Goal: Navigation & Orientation: Find specific page/section

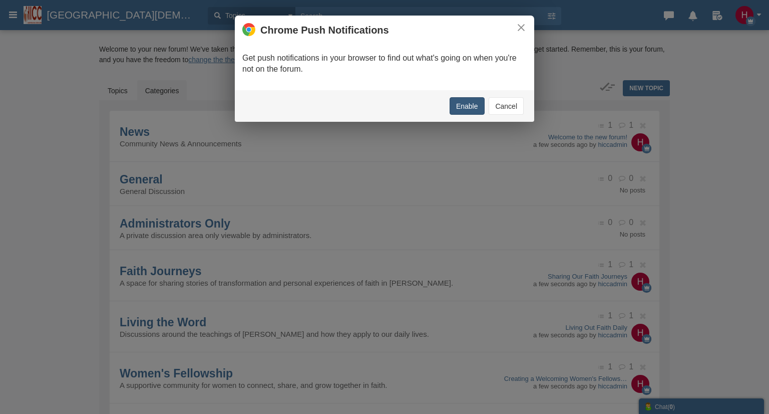
click at [461, 103] on button "Enable" at bounding box center [467, 106] width 35 height 18
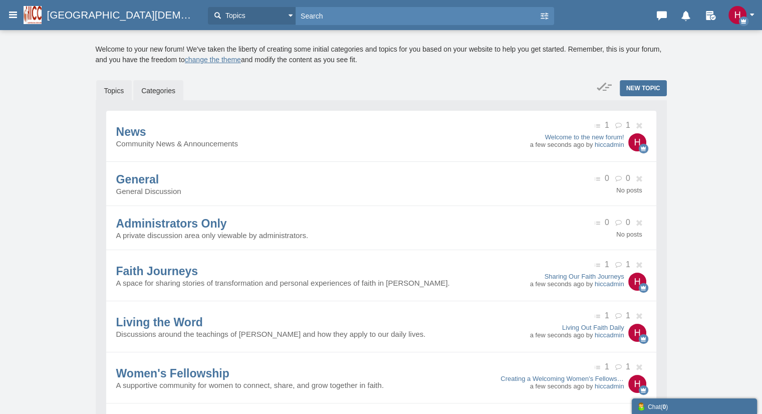
click at [110, 94] on link "Topics" at bounding box center [114, 90] width 36 height 21
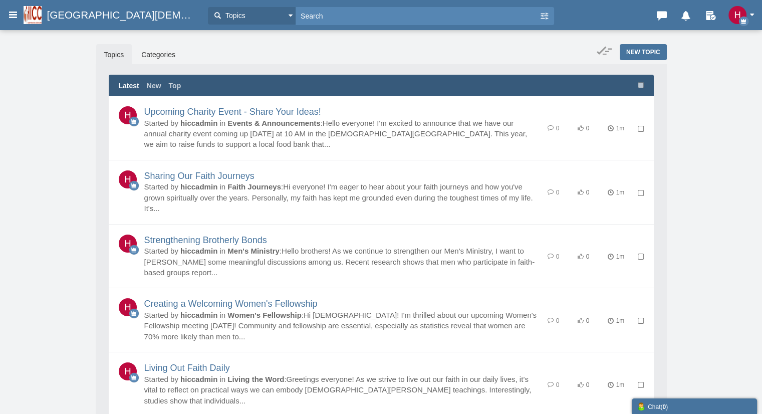
drag, startPoint x: 94, startPoint y: 255, endPoint x: 516, endPoint y: 58, distance: 466.1
click at [516, 58] on div "New Topic Topics Categories Latest Latest New Top Upcoming Charity Event - Shar…" at bounding box center [381, 272] width 571 height 457
click at [71, 15] on span "[GEOGRAPHIC_DATA][DEMOGRAPHIC_DATA] Community Forum" at bounding box center [125, 15] width 156 height 12
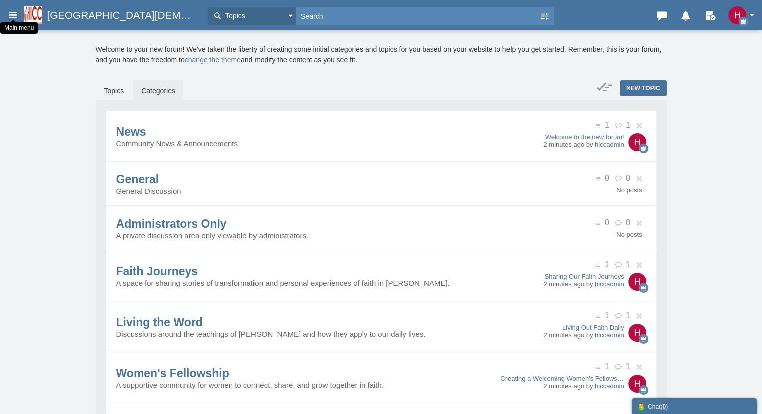
click at [8, 17] on icon at bounding box center [13, 15] width 11 height 18
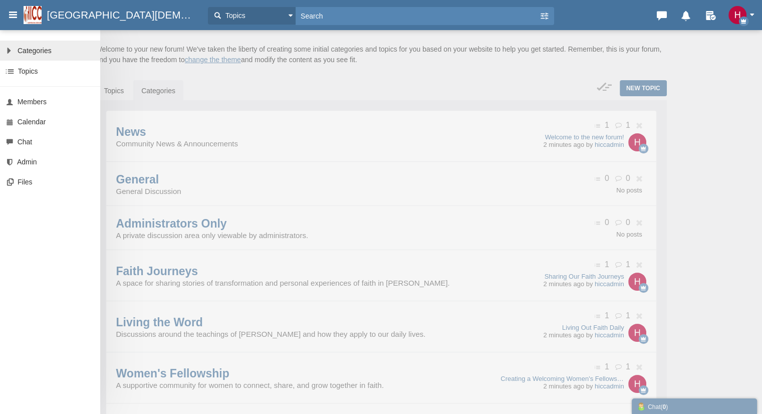
click at [34, 48] on span "Categories" at bounding box center [35, 51] width 34 height 8
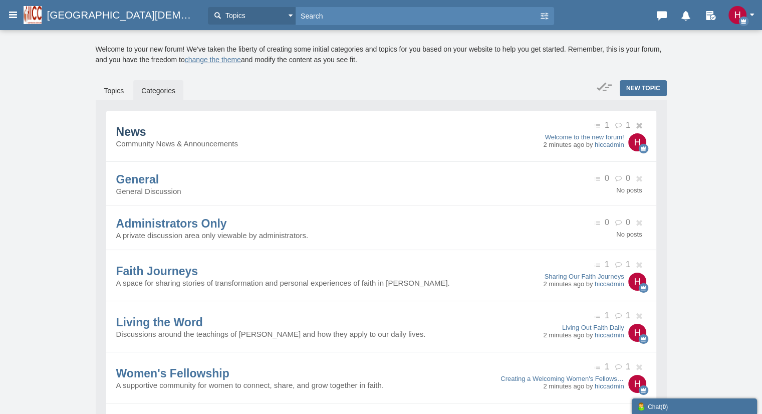
click at [146, 138] on span "News" at bounding box center [131, 131] width 30 height 13
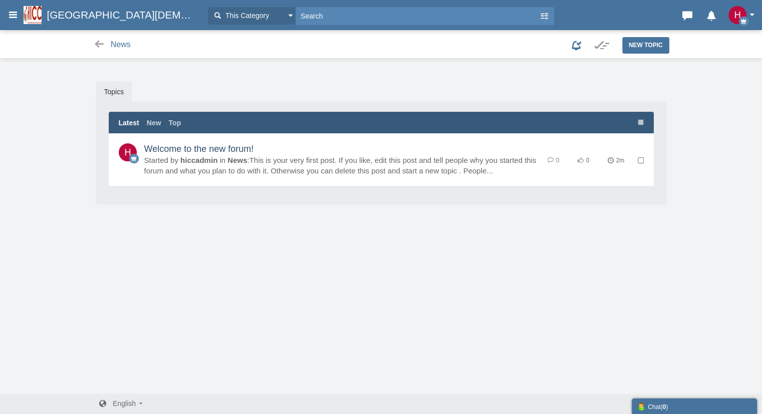
click at [168, 154] on link "Welcome to the new forum!" at bounding box center [199, 149] width 110 height 10
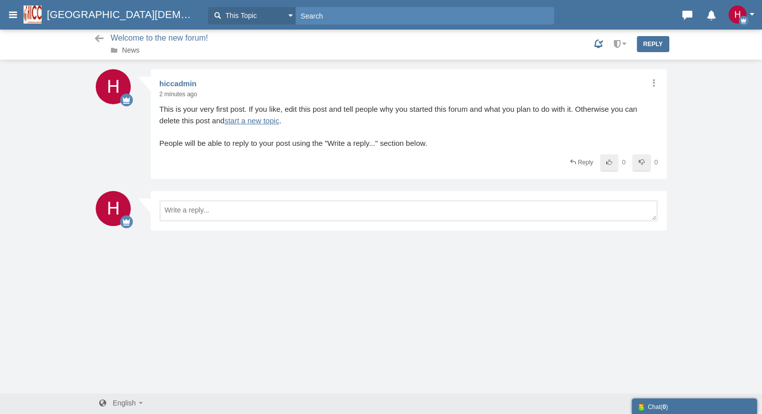
scroll to position [1, 0]
click at [9, 13] on icon at bounding box center [13, 15] width 11 height 18
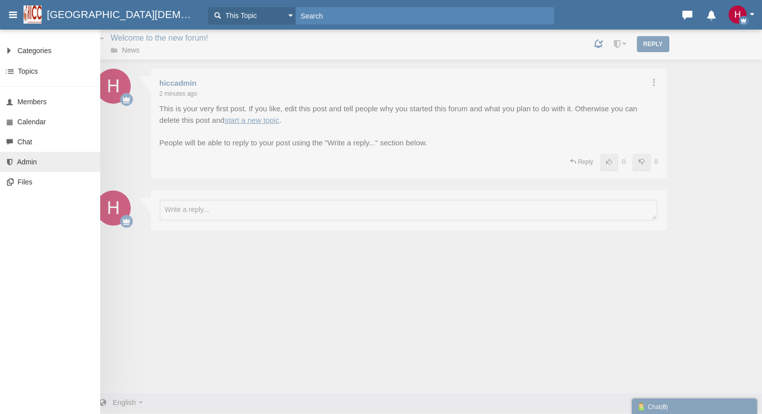
click at [40, 167] on link "Admin" at bounding box center [50, 162] width 100 height 20
click at [737, 11] on img "button" at bounding box center [737, 15] width 18 height 18
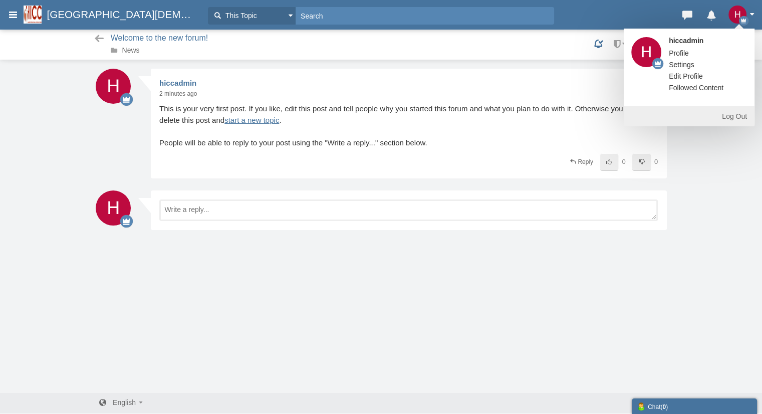
click at [14, 17] on icon at bounding box center [13, 15] width 11 height 18
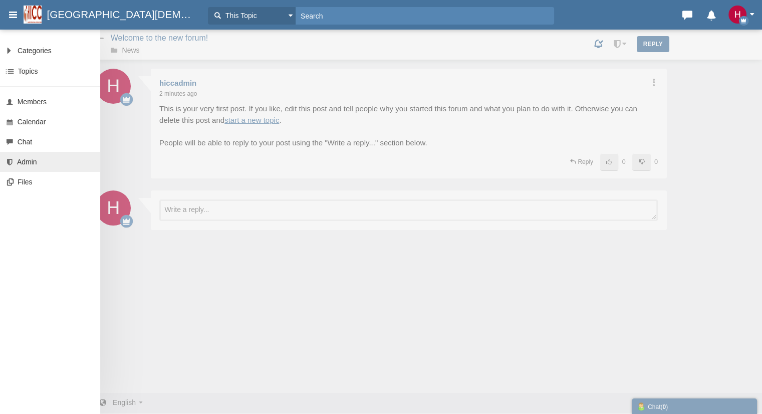
click at [28, 163] on span "Admin" at bounding box center [27, 162] width 20 height 8
